Goal: Use online tool/utility: Utilize a website feature to perform a specific function

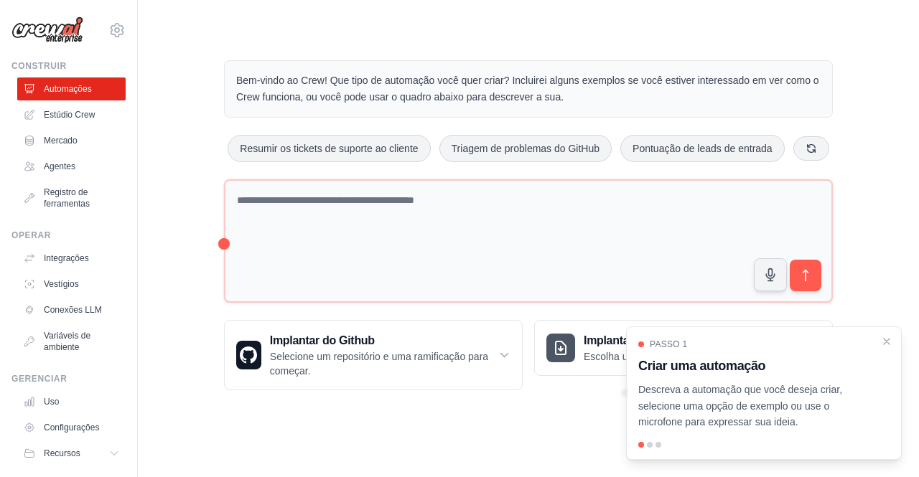
click at [650, 447] on div at bounding box center [650, 445] width 6 height 6
click at [850, 381] on div "Passo 1 Criar uma automação Descreva a automação que você deseja criar, selecio…" at bounding box center [763, 385] width 251 height 92
click at [354, 157] on button "Resumir os tickets de suporte ao cliente" at bounding box center [329, 147] width 202 height 27
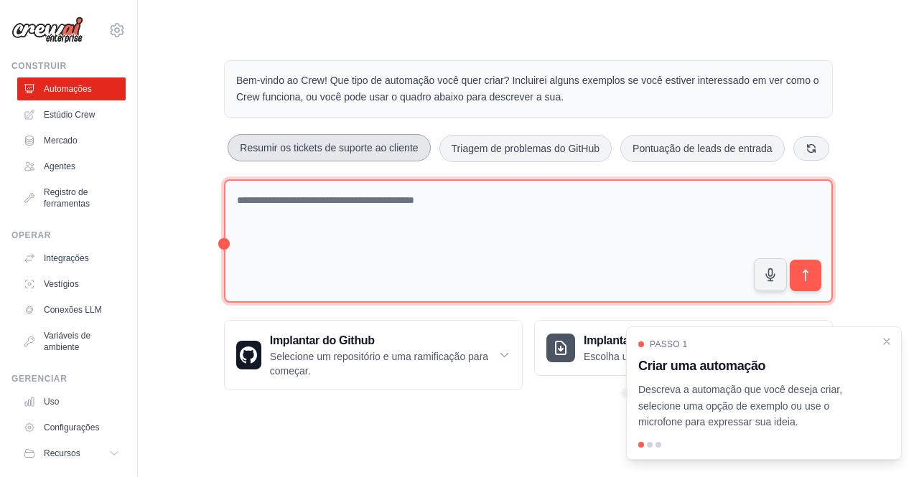
type textarea "**********"
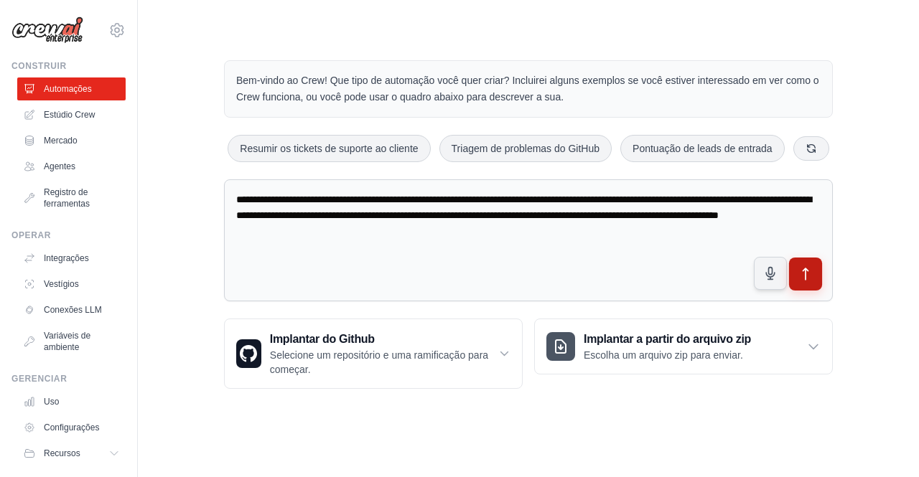
click at [803, 272] on icon "submit" at bounding box center [805, 274] width 15 height 15
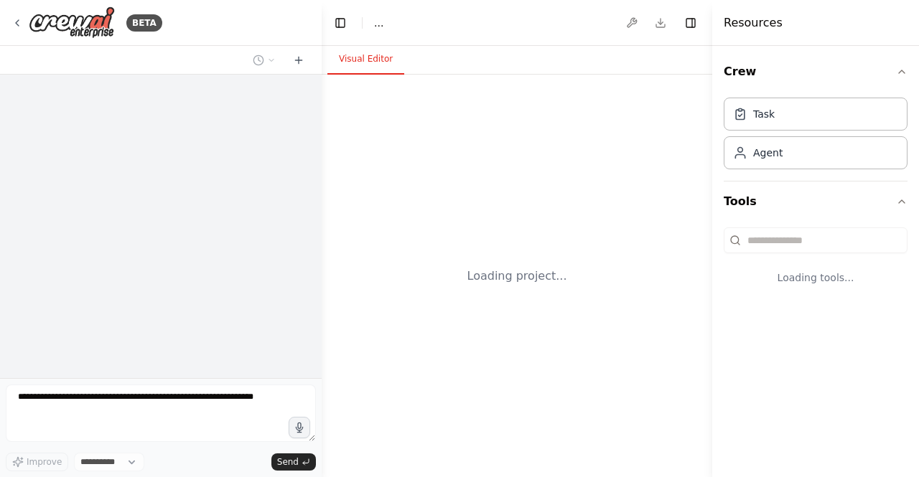
select select "****"
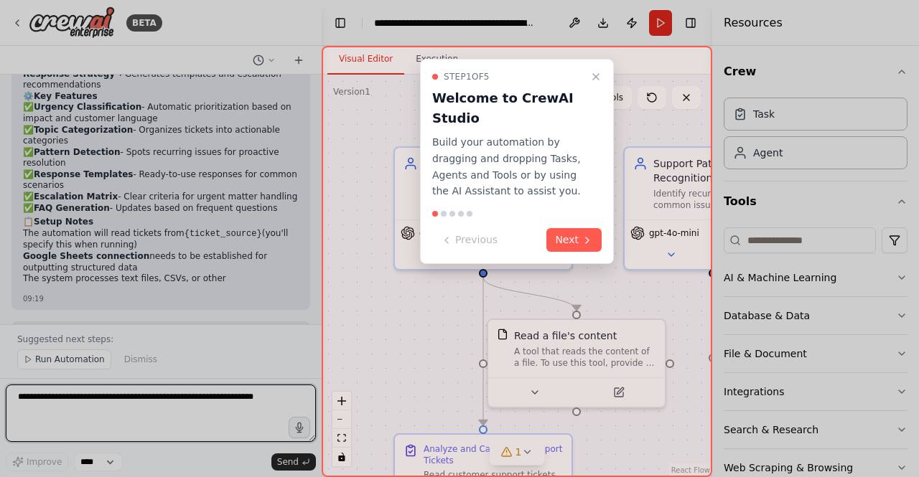
scroll to position [1628, 0]
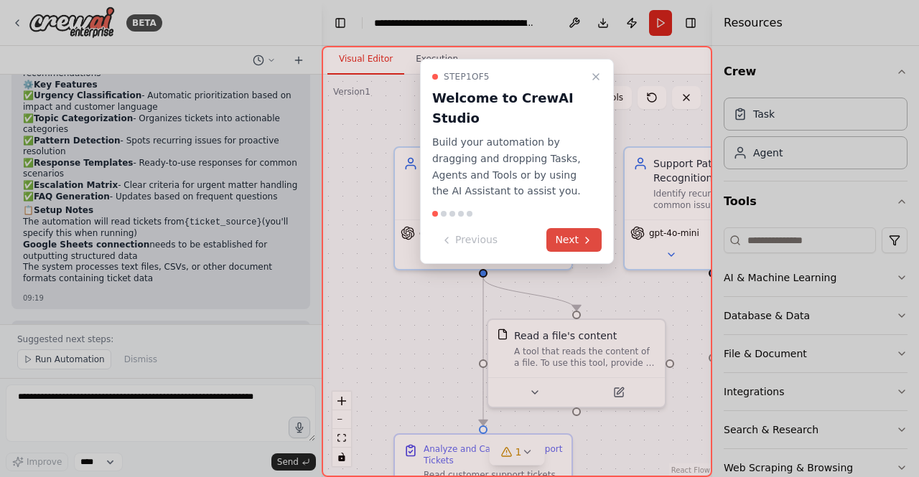
click at [579, 241] on button "Next" at bounding box center [573, 240] width 55 height 24
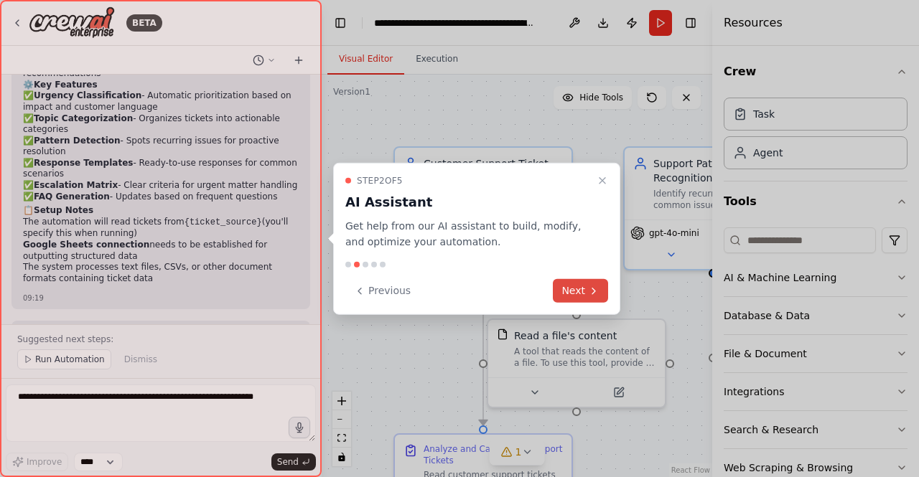
click at [570, 291] on button "Next" at bounding box center [580, 291] width 55 height 24
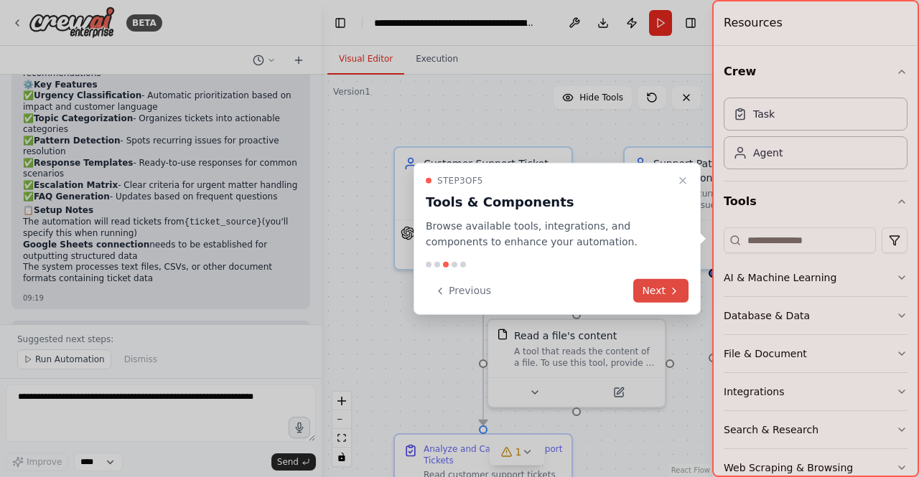
click at [647, 291] on button "Next" at bounding box center [660, 291] width 55 height 24
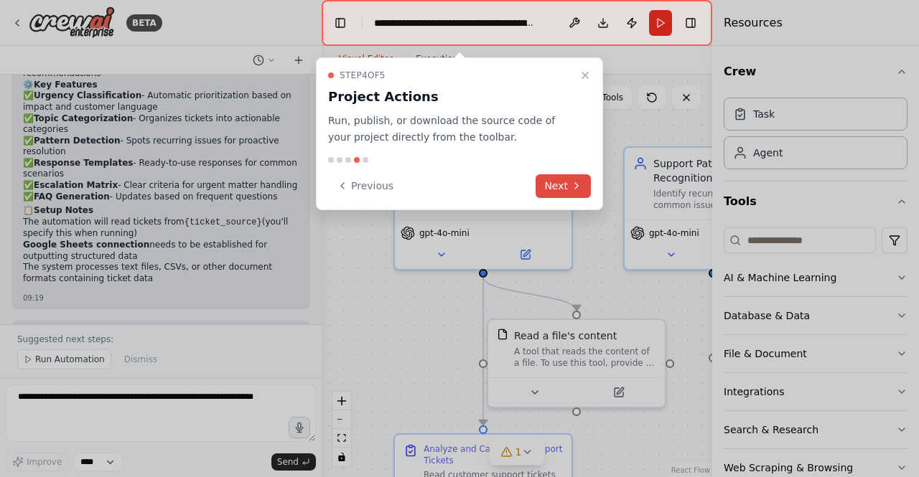
click at [559, 186] on button "Next" at bounding box center [563, 186] width 55 height 24
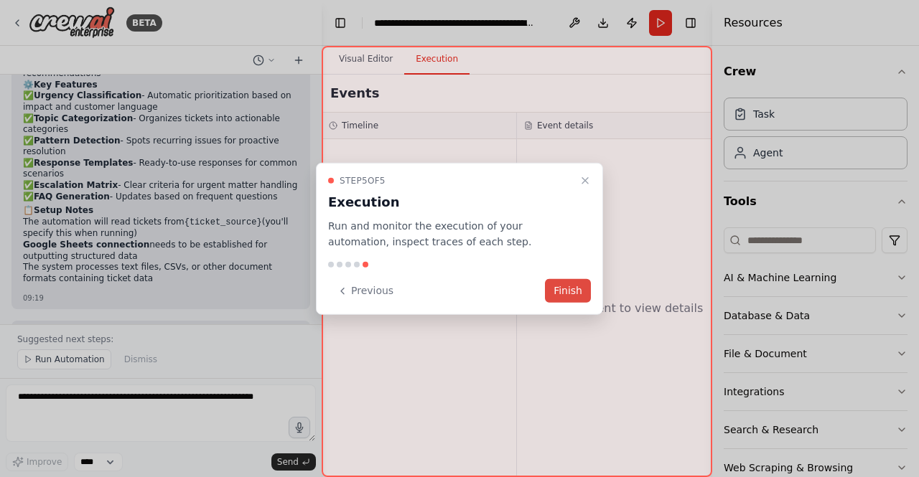
click at [573, 294] on button "Finish" at bounding box center [568, 291] width 46 height 24
